Goal: Information Seeking & Learning: Learn about a topic

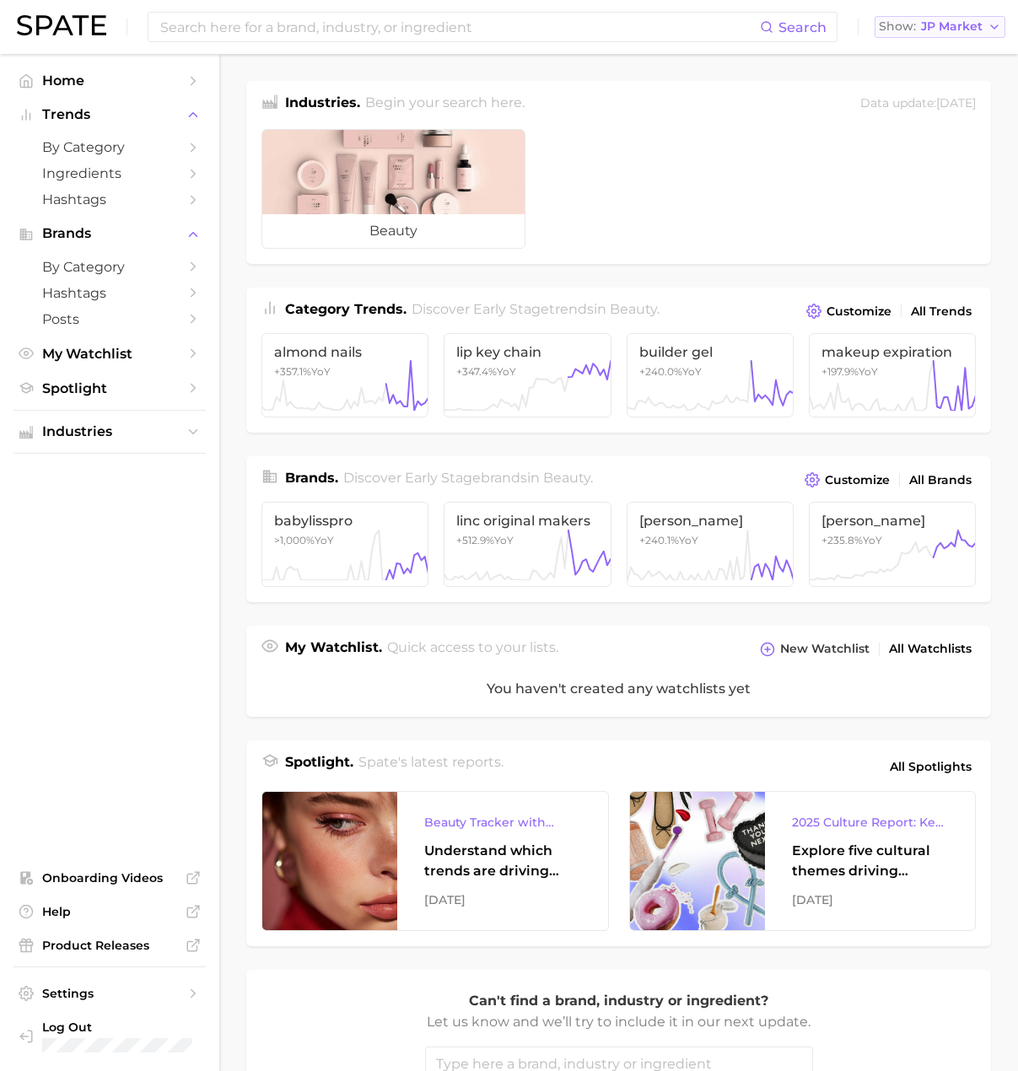
click at [948, 27] on span "JP Market" at bounding box center [952, 26] width 62 height 9
click at [934, 45] on button "[GEOGRAPHIC_DATA]" at bounding box center [949, 55] width 148 height 30
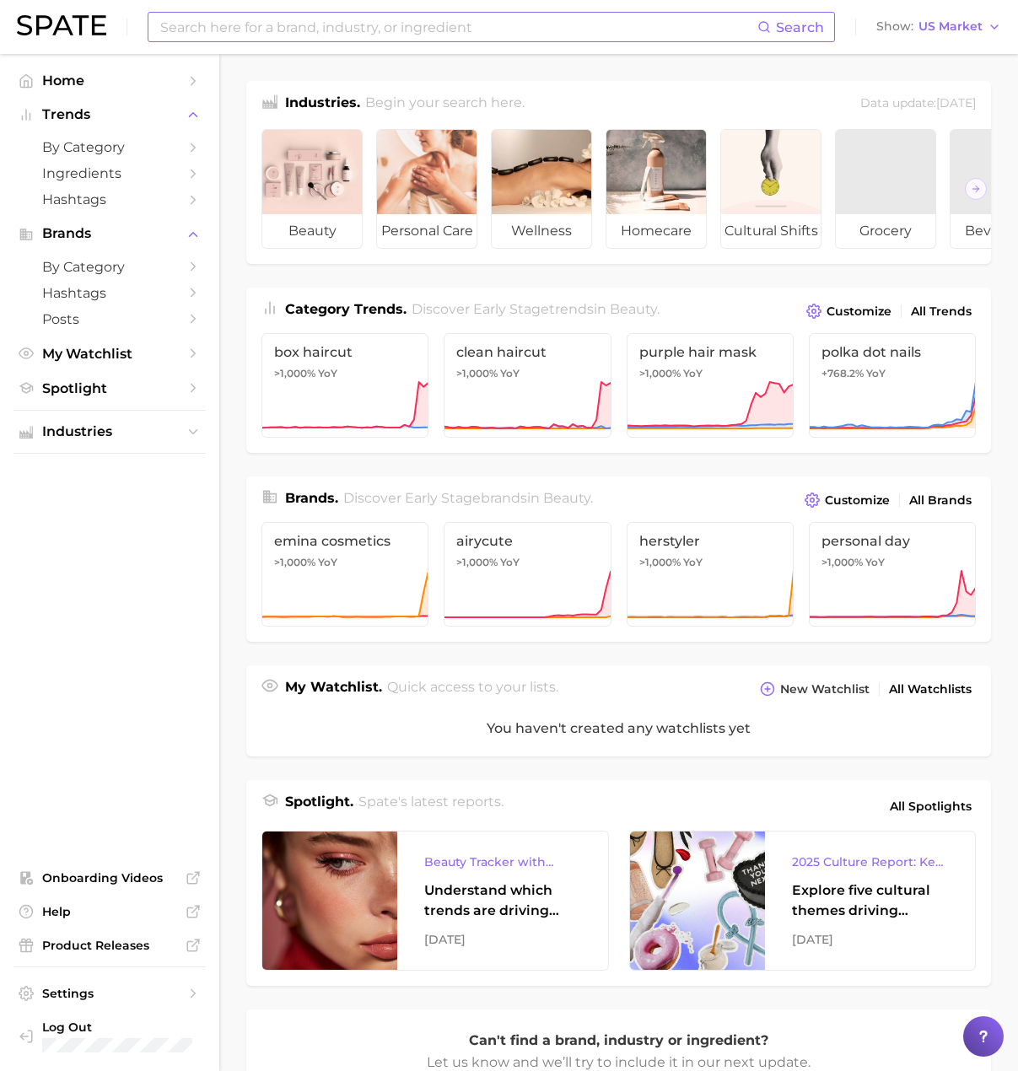
click at [654, 28] on input at bounding box center [458, 27] width 599 height 29
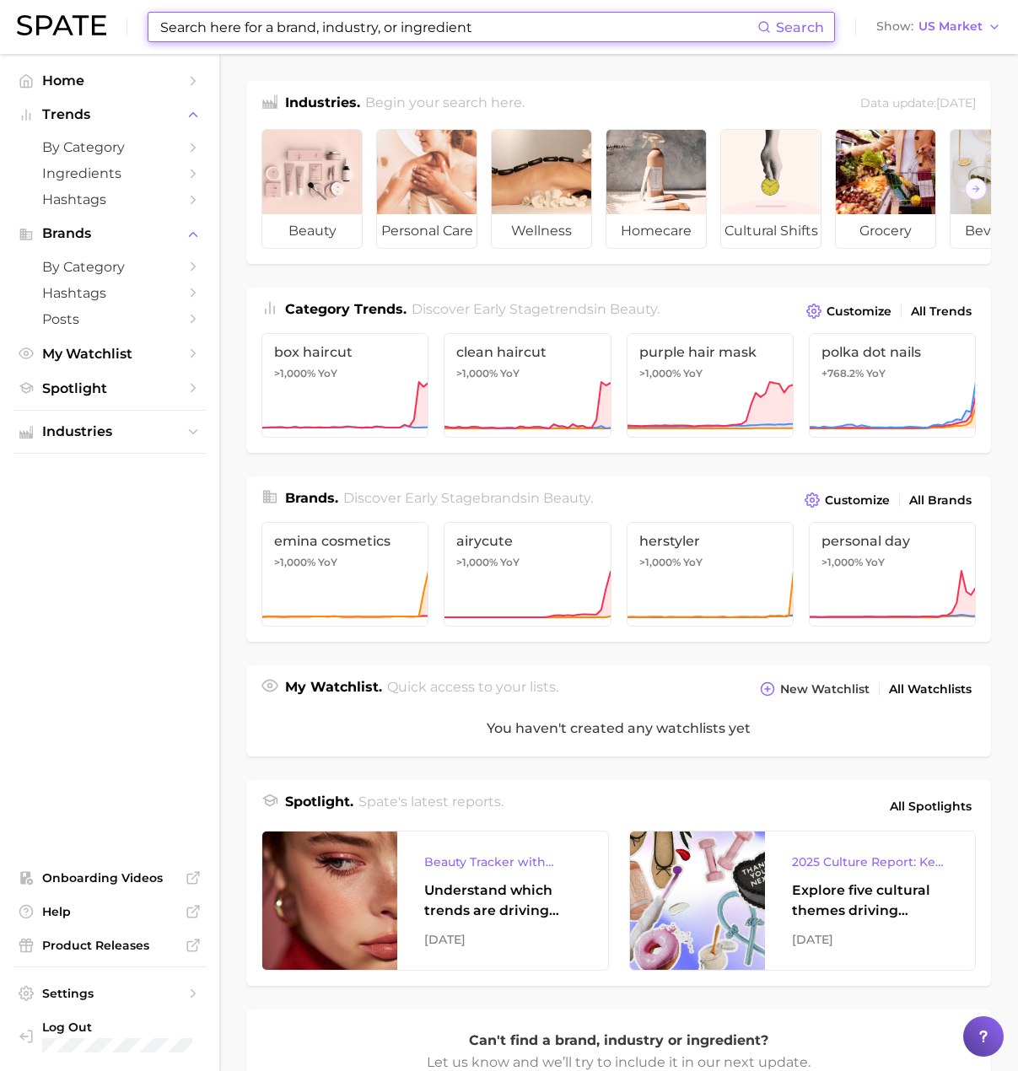
paste input "french"
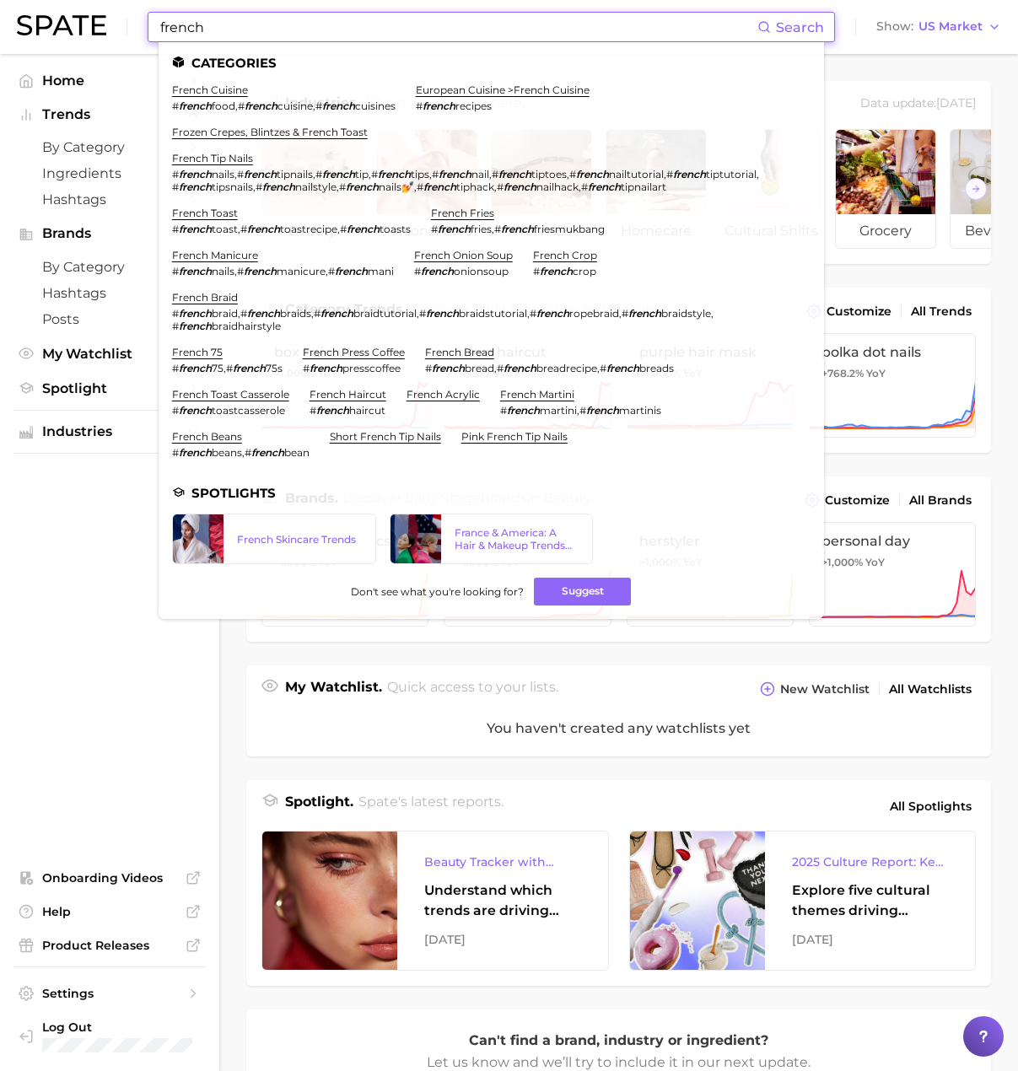
drag, startPoint x: 296, startPoint y: 35, endPoint x: 255, endPoint y: 29, distance: 41.9
click at [271, 31] on input "french" at bounding box center [458, 27] width 599 height 29
drag, startPoint x: 175, startPoint y: 21, endPoint x: 72, endPoint y: 19, distance: 103.8
click at [72, 19] on div "french Search Categories french cuisine # french food , # french cuisine , # fr…" at bounding box center [509, 27] width 985 height 54
paste input "ifty shades of grey"
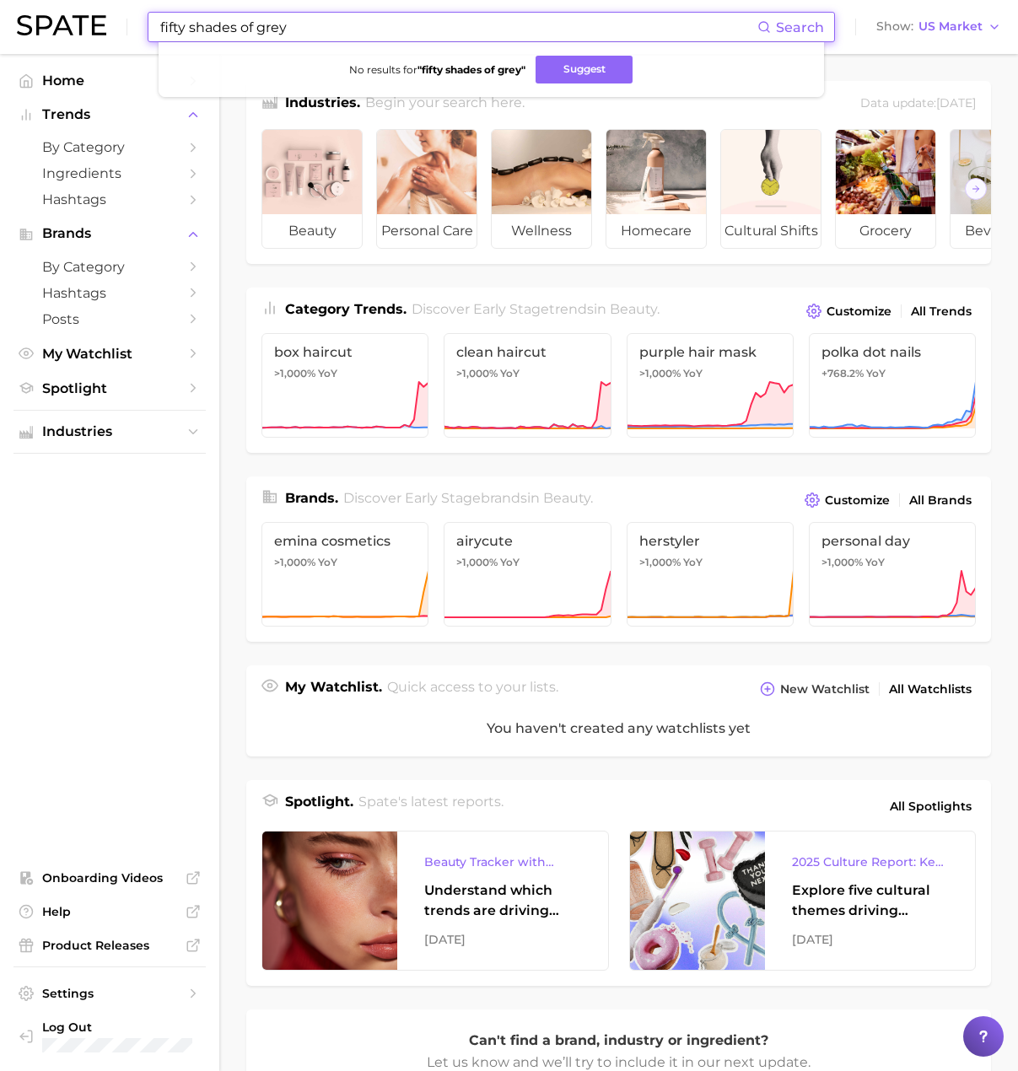
type input "fifty shades of grey"
